Goal: Find specific page/section: Find specific page/section

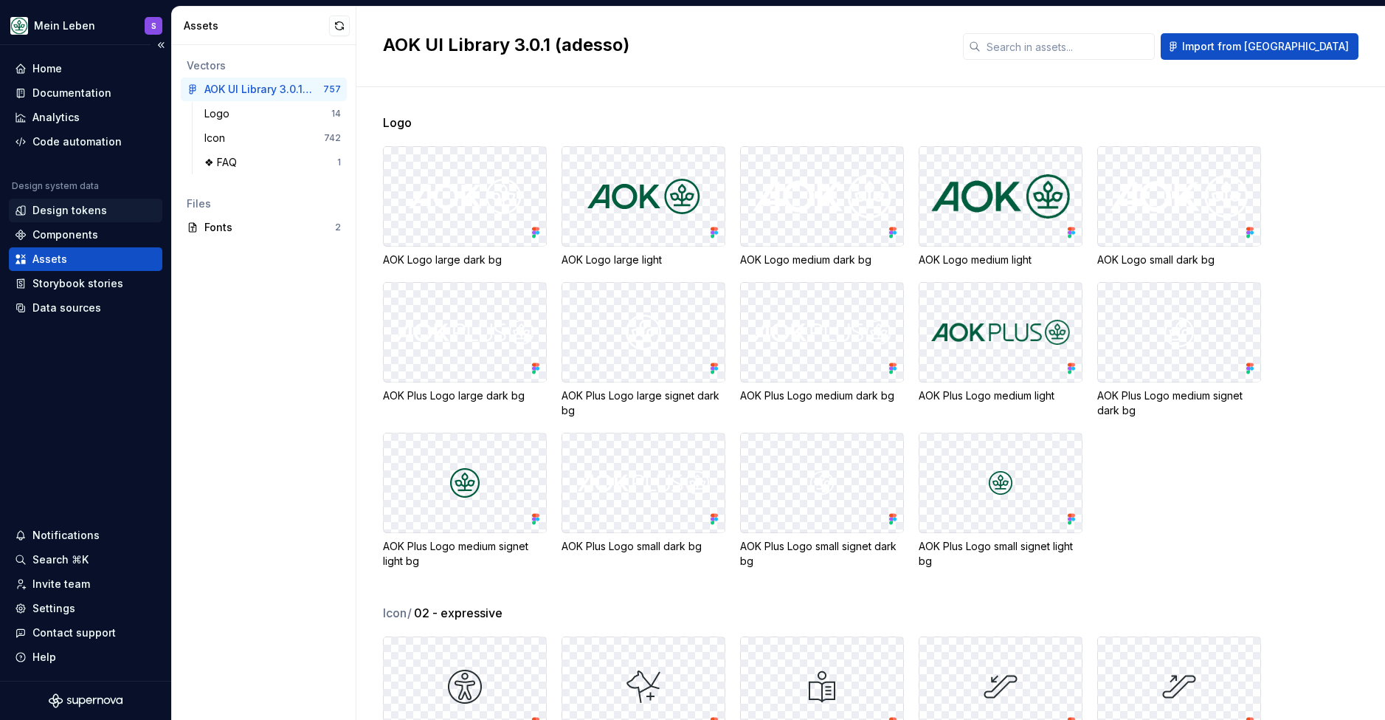
click at [69, 221] on div "Design tokens" at bounding box center [86, 211] width 154 height 24
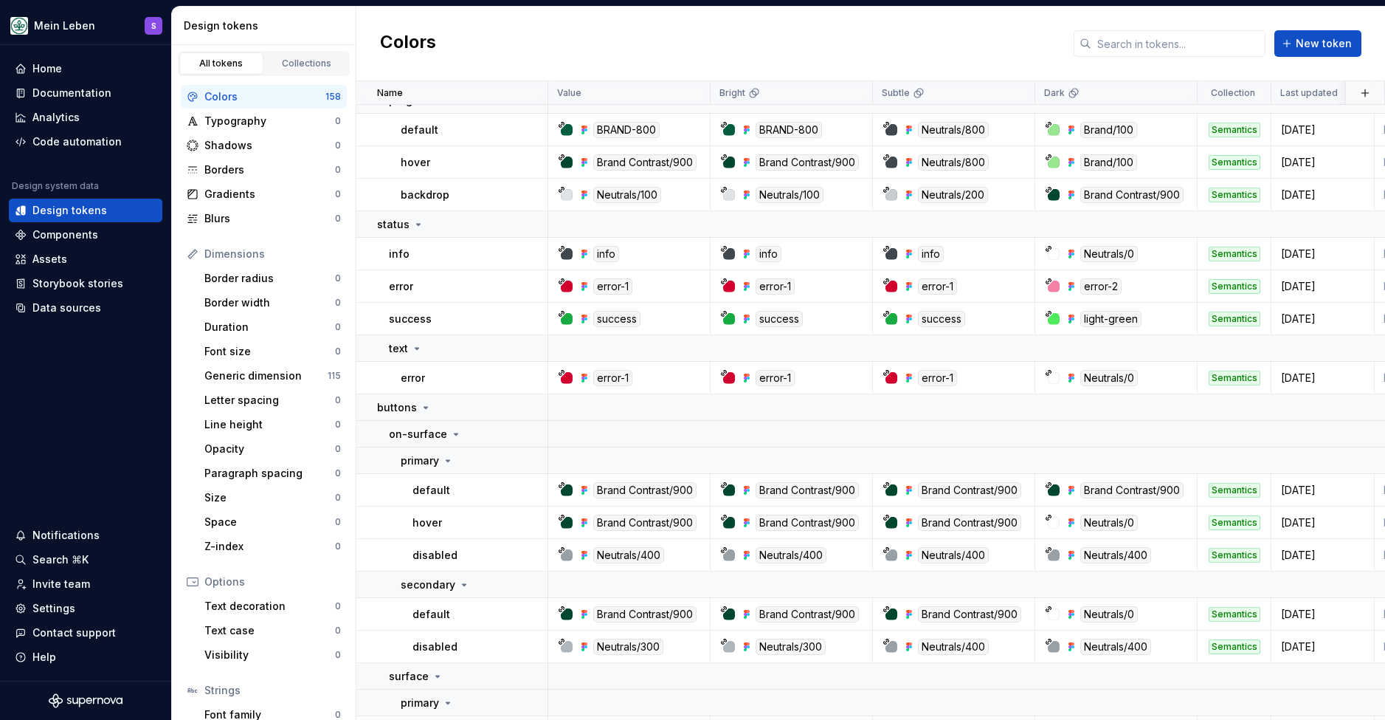
click at [988, 40] on div "Colors New token" at bounding box center [871, 44] width 1029 height 75
click at [300, 61] on div "Collections" at bounding box center [307, 64] width 74 height 12
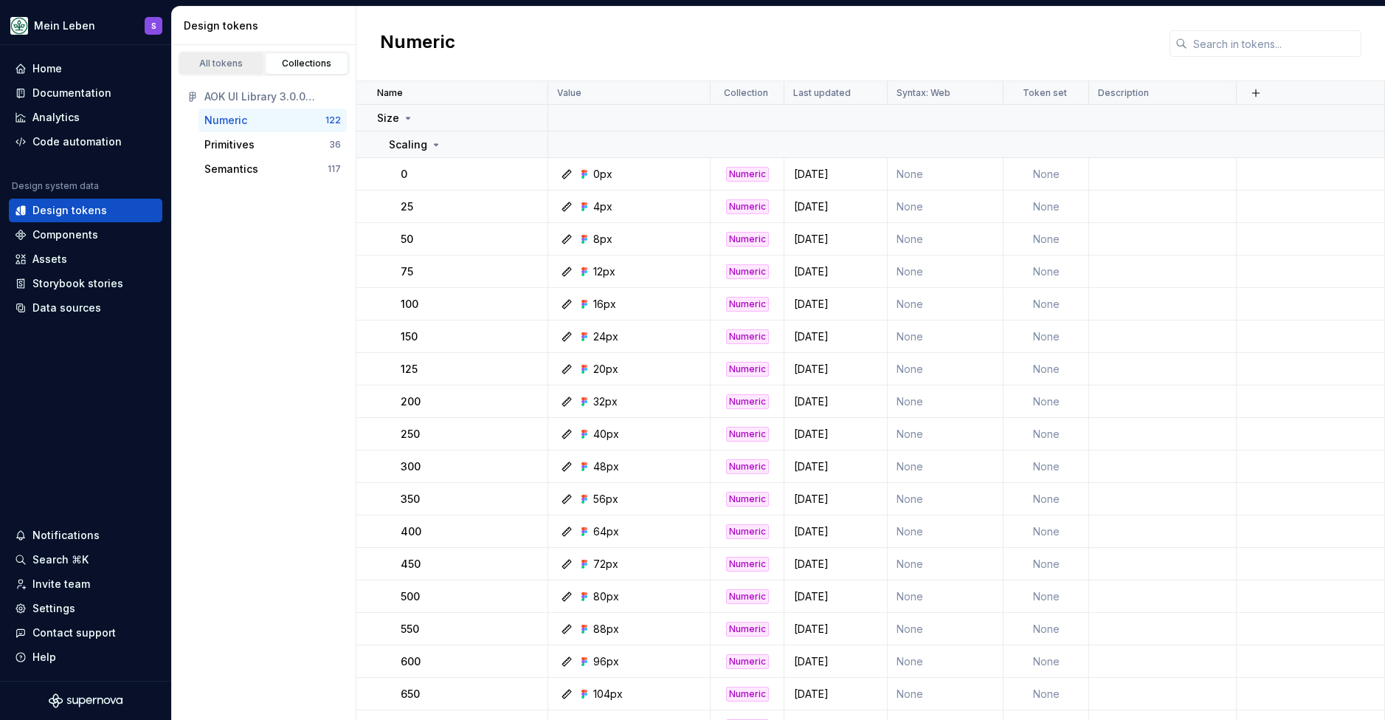
click at [227, 66] on div "All tokens" at bounding box center [222, 64] width 74 height 12
